Goal: Check status: Check status

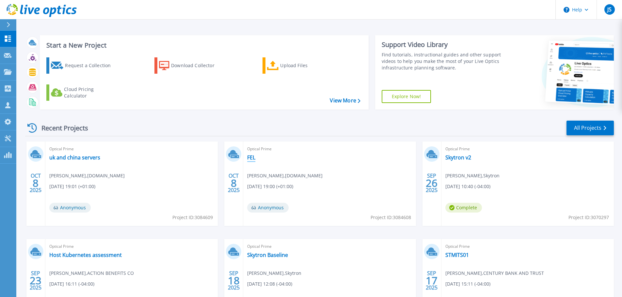
click at [251, 156] on link "FEL" at bounding box center [251, 157] width 8 height 7
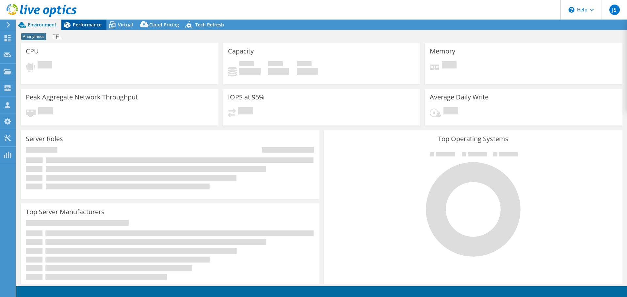
select select "HongKong"
select select "USD"
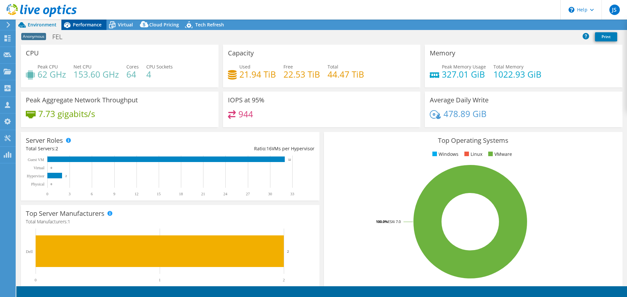
click at [80, 23] on span "Performance" at bounding box center [87, 25] width 29 height 6
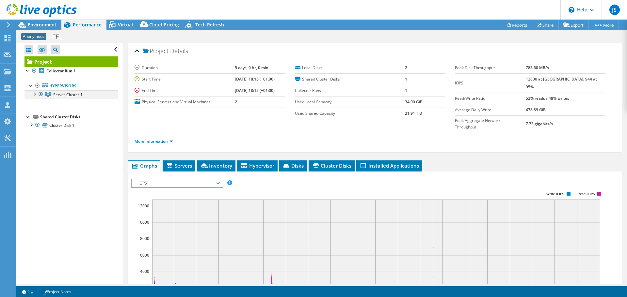
click at [36, 94] on div at bounding box center [34, 93] width 7 height 7
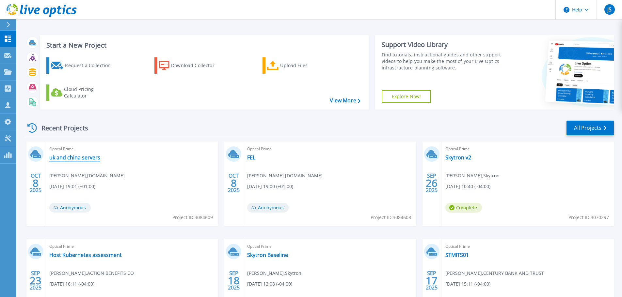
click at [70, 159] on link "uk and china servers" at bounding box center [74, 157] width 51 height 7
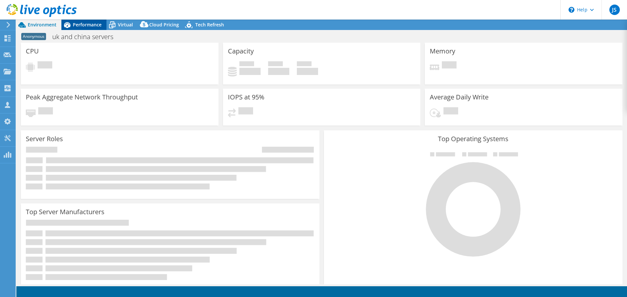
select select "HongKong"
select select "USD"
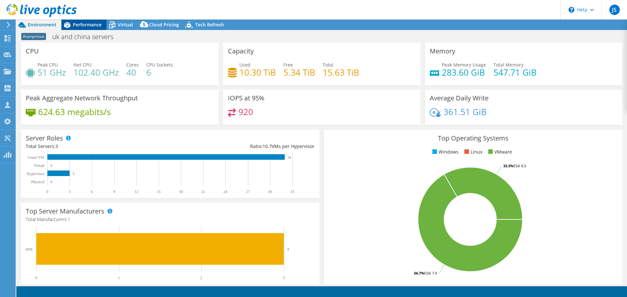
click at [85, 23] on span "Performance" at bounding box center [87, 25] width 29 height 6
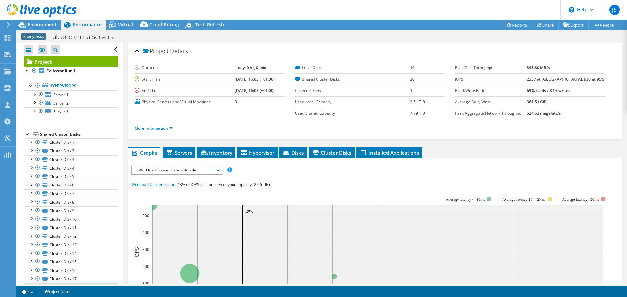
click at [543, 141] on div "Project Details Duration 1 day, 0 hr, 0 min Start Time 08/12/2025, 16:03 (+01:0…" at bounding box center [374, 248] width 503 height 410
click at [38, 25] on span "Environment" at bounding box center [42, 25] width 29 height 6
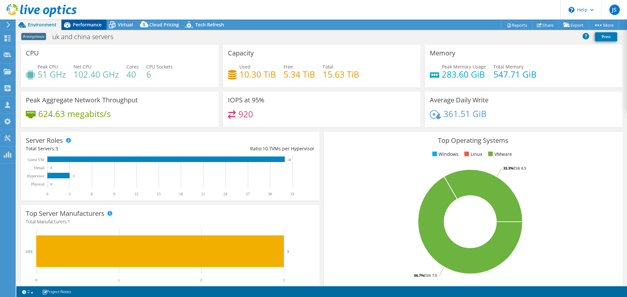
click at [86, 26] on span "Performance" at bounding box center [87, 25] width 29 height 6
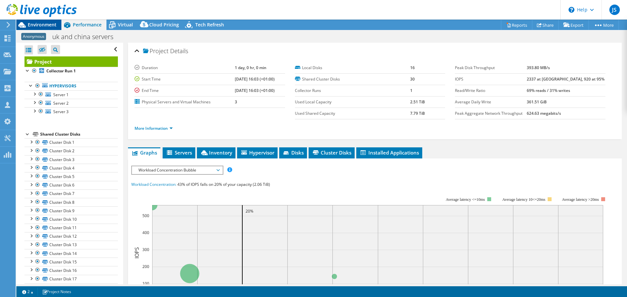
click at [52, 25] on span "Environment" at bounding box center [42, 25] width 29 height 6
